Goal: Navigation & Orientation: Understand site structure

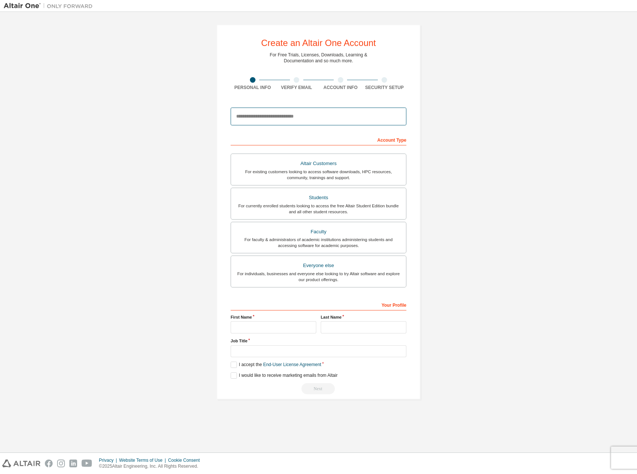
click at [309, 115] on input "email" at bounding box center [318, 116] width 176 height 18
type input "**********"
click at [298, 117] on input "**********" at bounding box center [318, 116] width 176 height 18
click at [303, 123] on input "**********" at bounding box center [318, 116] width 176 height 18
click at [327, 207] on div "For currently enrolled students looking to access the free Altair Student Editi…" at bounding box center [318, 209] width 166 height 12
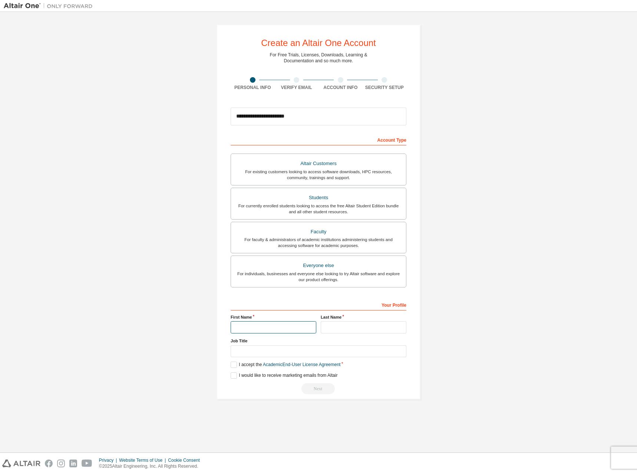
click at [280, 328] on input "text" at bounding box center [273, 327] width 86 height 12
type input "*******"
type input "***"
click at [320, 350] on input "text" at bounding box center [318, 351] width 176 height 12
click at [518, 344] on div "**********" at bounding box center [318, 212] width 629 height 392
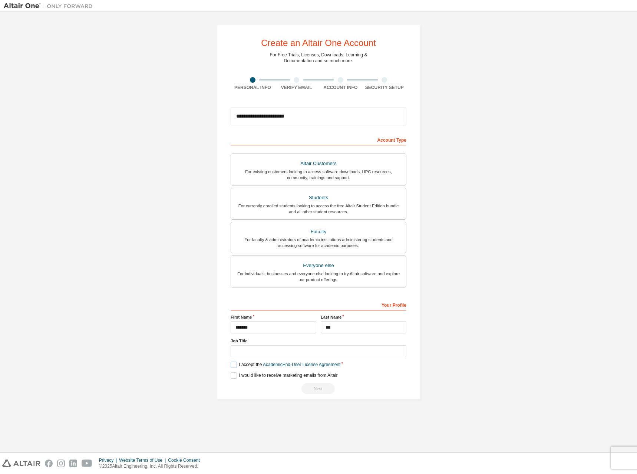
click at [233, 365] on label "I accept the Academic End-User License Agreement" at bounding box center [285, 364] width 110 height 6
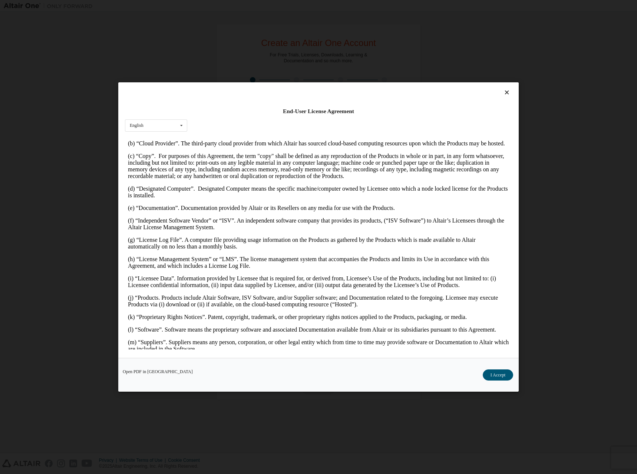
scroll to position [222, 0]
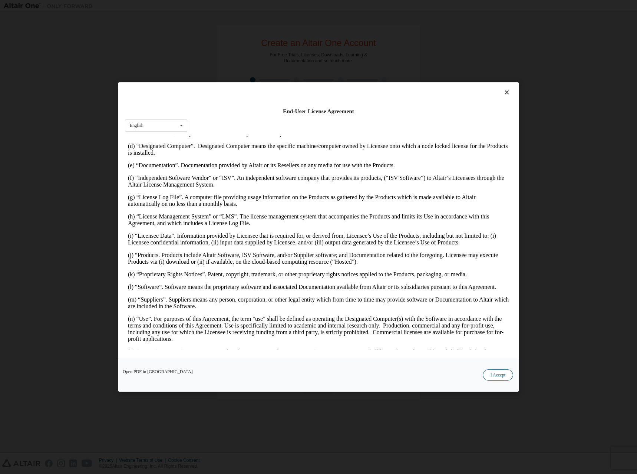
click at [491, 373] on button "I Accept" at bounding box center [497, 374] width 30 height 11
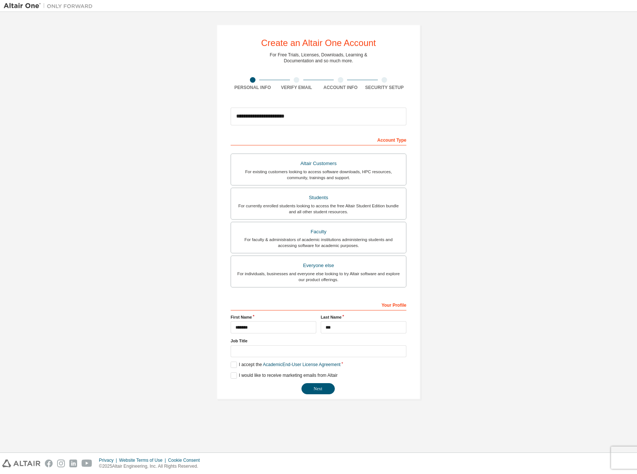
click at [234, 379] on div "**********" at bounding box center [318, 346] width 176 height 96
click at [234, 375] on label "I would like to receive marketing emails from Altair" at bounding box center [283, 375] width 107 height 6
click at [319, 392] on button "Next" at bounding box center [317, 388] width 33 height 11
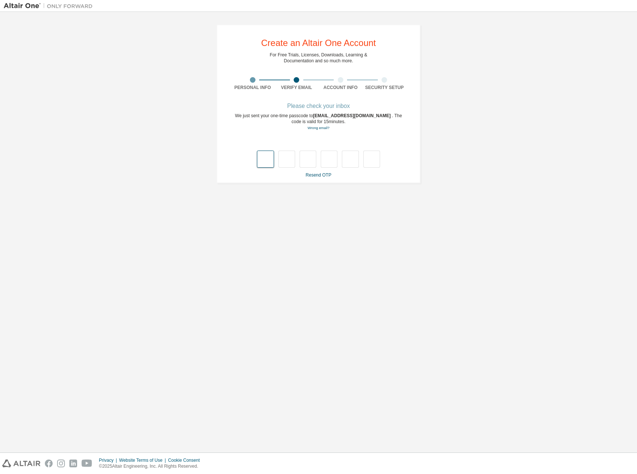
click at [270, 167] on input "text" at bounding box center [265, 158] width 17 height 17
type input "*"
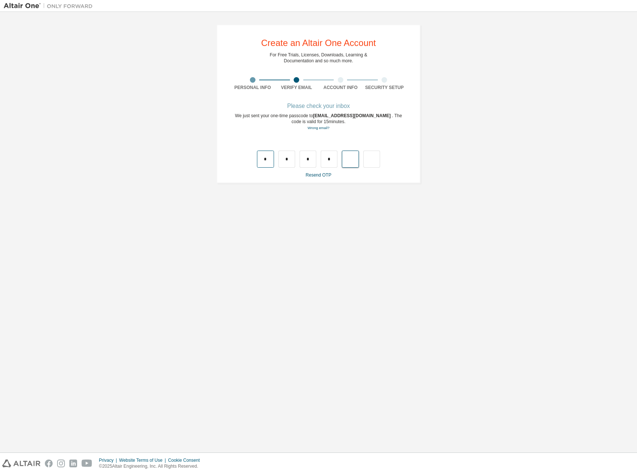
type input "*"
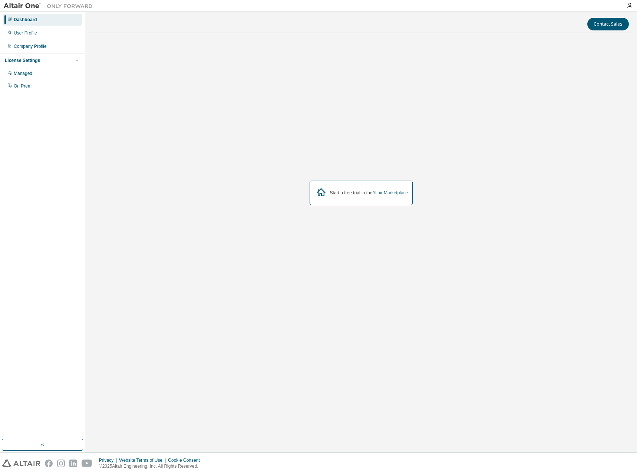
click at [384, 193] on link "Altair Marketplace" at bounding box center [390, 192] width 36 height 5
click at [37, 28] on div "User Profile" at bounding box center [42, 33] width 79 height 12
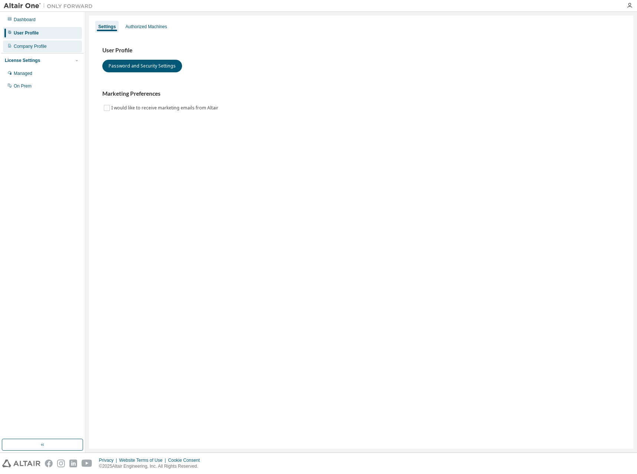
click at [44, 49] on div "Company Profile" at bounding box center [30, 46] width 33 height 6
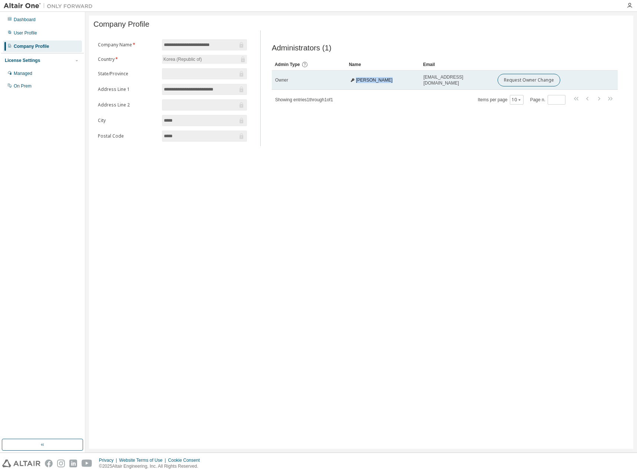
drag, startPoint x: 387, startPoint y: 84, endPoint x: 354, endPoint y: 86, distance: 33.0
click at [354, 86] on td "[PERSON_NAME]" at bounding box center [383, 79] width 74 height 19
click at [393, 89] on td "[PERSON_NAME]" at bounding box center [383, 79] width 74 height 19
click at [350, 79] on td "[PERSON_NAME]" at bounding box center [383, 79] width 74 height 19
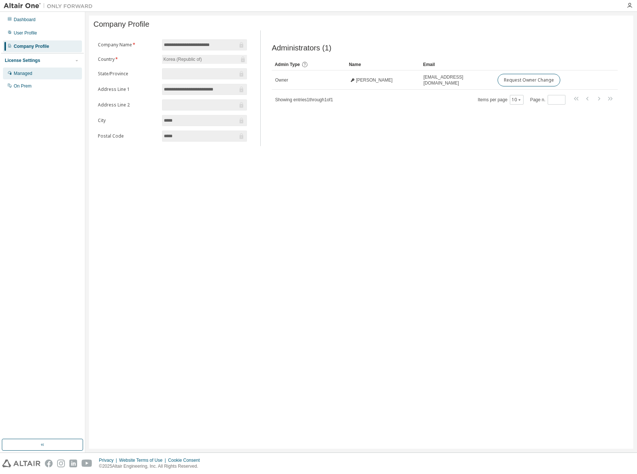
click at [58, 74] on div "Managed" at bounding box center [42, 73] width 79 height 12
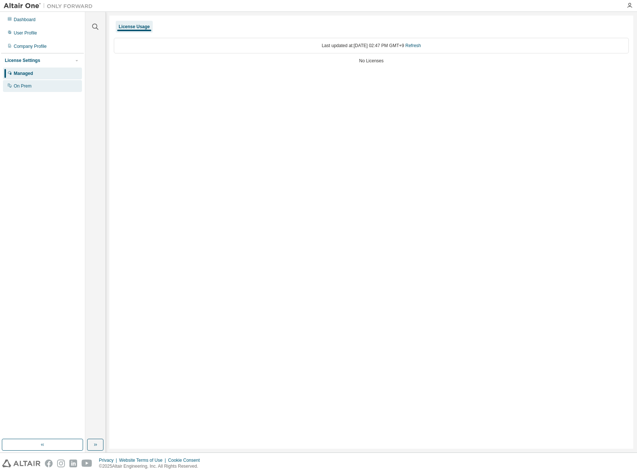
click at [46, 89] on div "On Prem" at bounding box center [42, 86] width 79 height 12
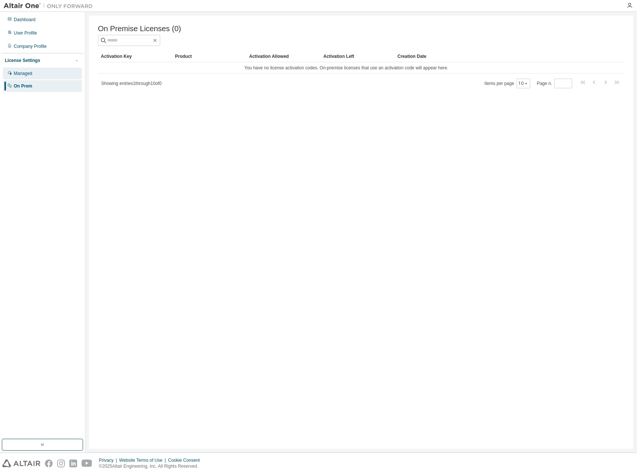
click at [48, 77] on div "Managed" at bounding box center [42, 73] width 79 height 12
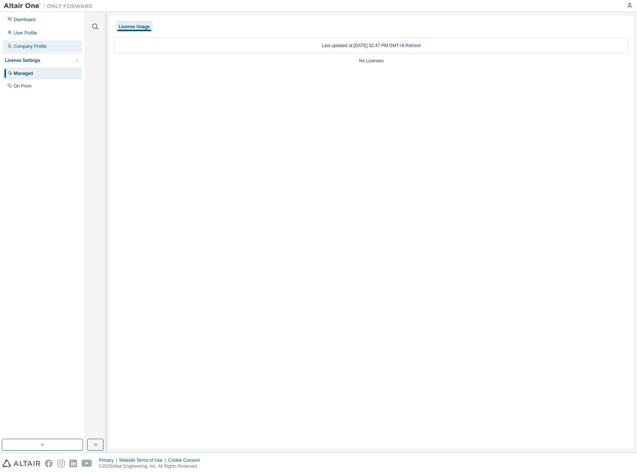
click at [60, 46] on div "Company Profile" at bounding box center [42, 46] width 79 height 12
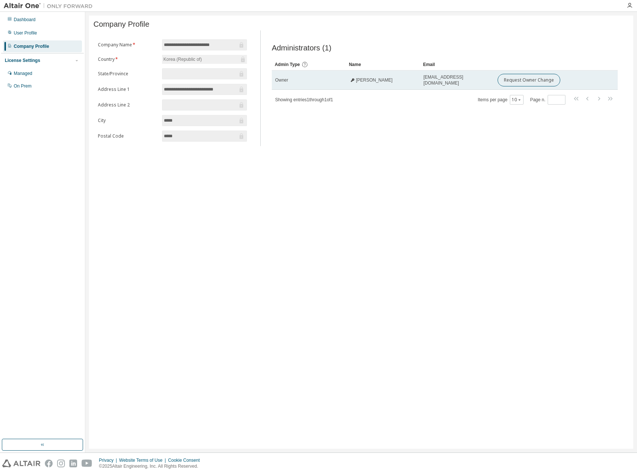
click at [355, 83] on div "[PERSON_NAME]" at bounding box center [370, 80] width 43 height 6
click at [351, 82] on icon at bounding box center [352, 80] width 4 height 4
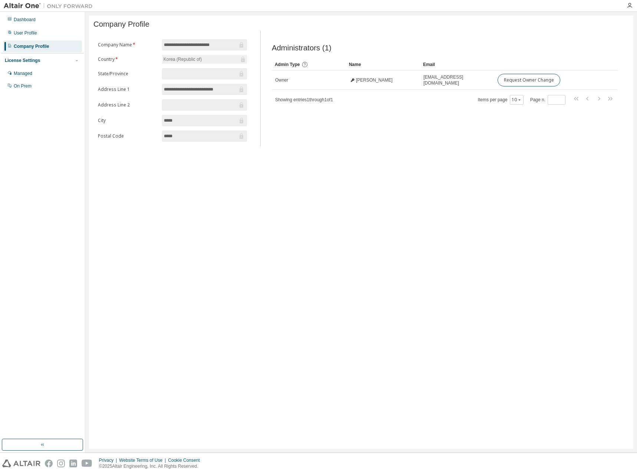
click at [304, 68] on icon at bounding box center [304, 64] width 7 height 7
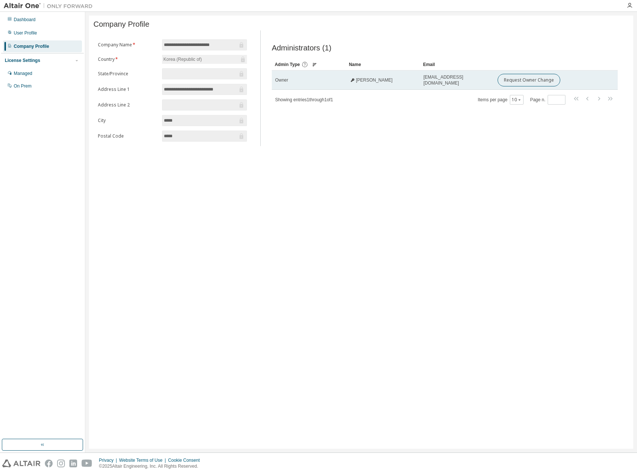
click at [318, 79] on td "Owner" at bounding box center [309, 79] width 74 height 19
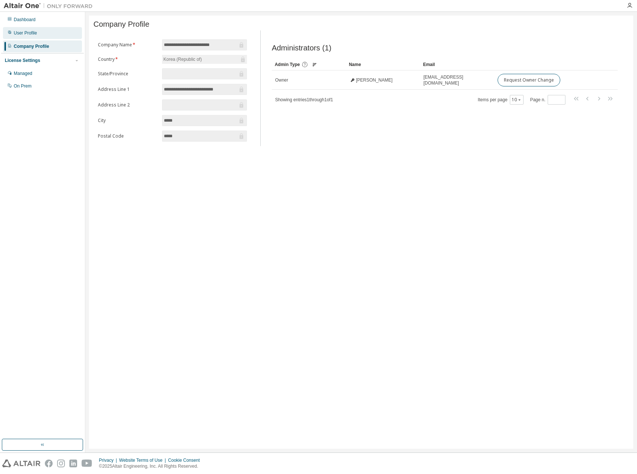
click at [40, 29] on div "User Profile" at bounding box center [42, 33] width 79 height 12
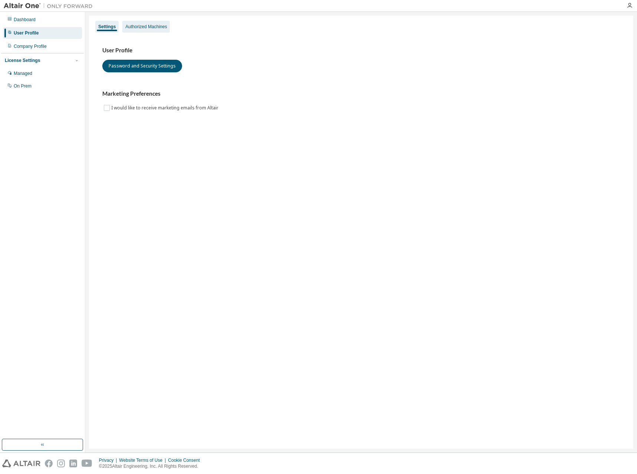
click at [138, 31] on div "Authorized Machines" at bounding box center [145, 27] width 47 height 12
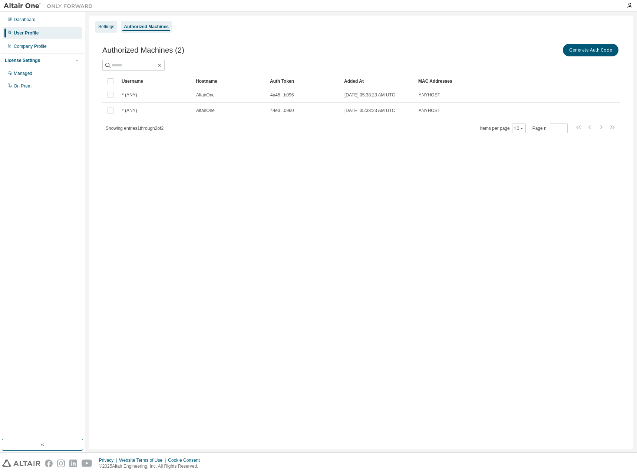
click at [106, 23] on div "Settings" at bounding box center [106, 27] width 22 height 12
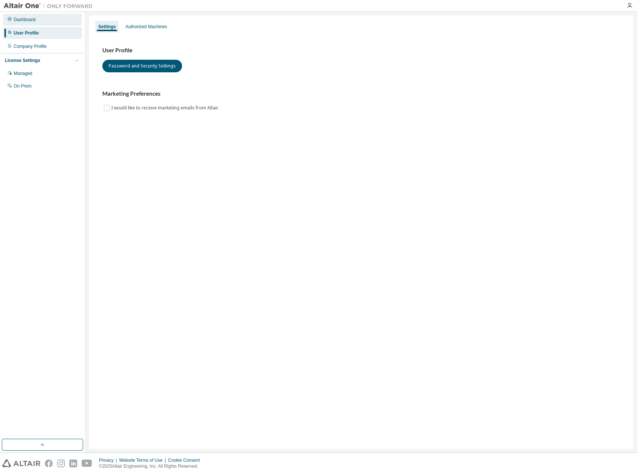
click at [49, 25] on div "Dashboard" at bounding box center [42, 20] width 79 height 12
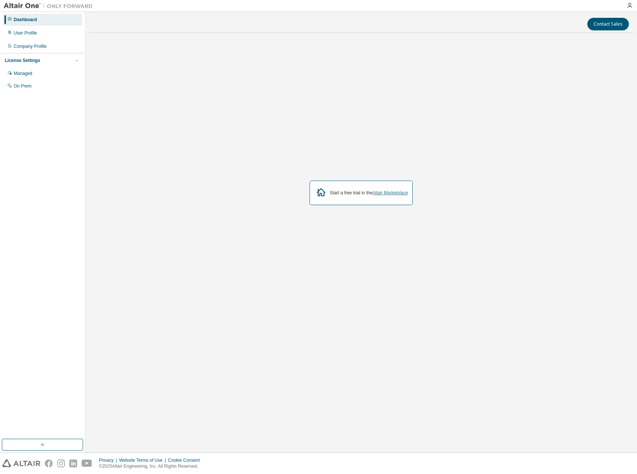
click at [389, 195] on link "Altair Marketplace" at bounding box center [390, 192] width 36 height 5
